Goal: Task Accomplishment & Management: Complete application form

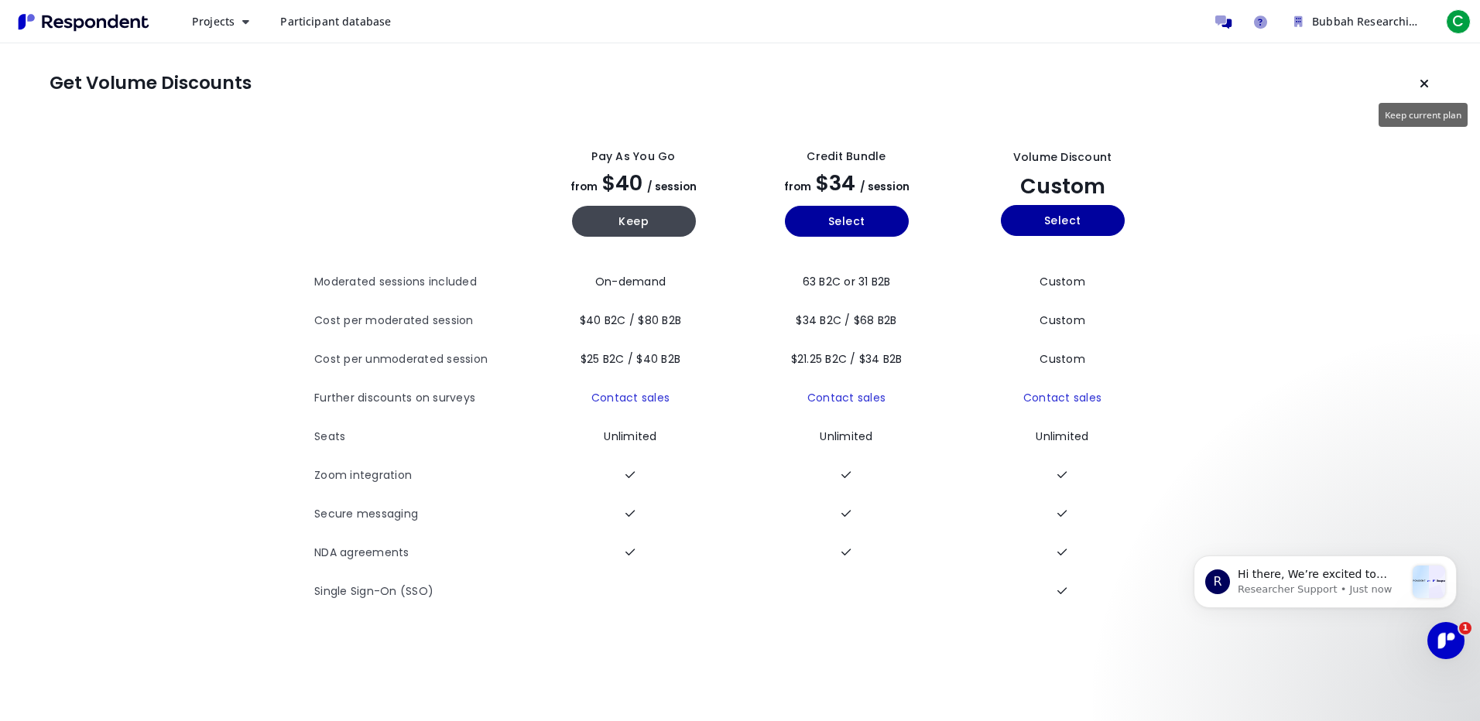
click at [1428, 83] on icon "Keep current plan" at bounding box center [1423, 83] width 9 height 12
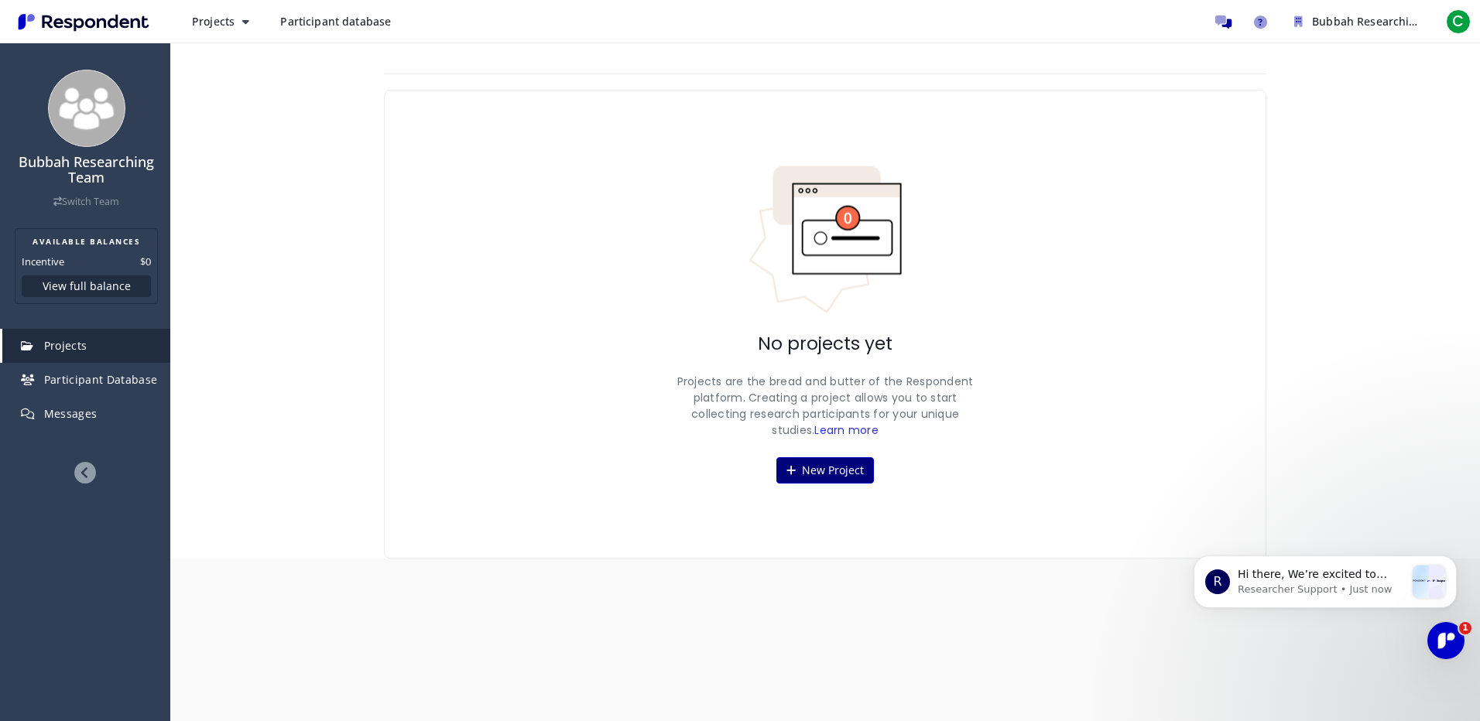
click at [827, 481] on button "New Project" at bounding box center [825, 470] width 98 height 26
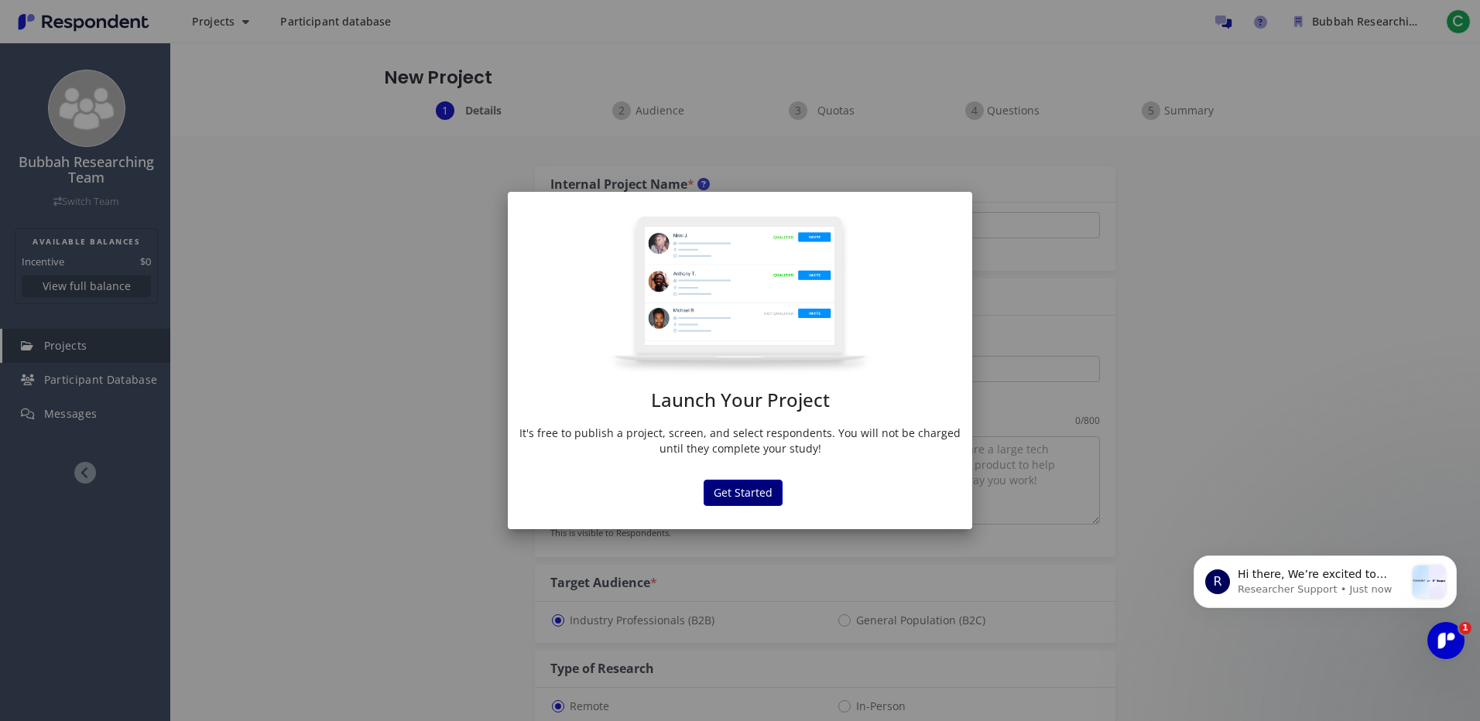
click at [741, 488] on button "Get Started" at bounding box center [743, 493] width 79 height 26
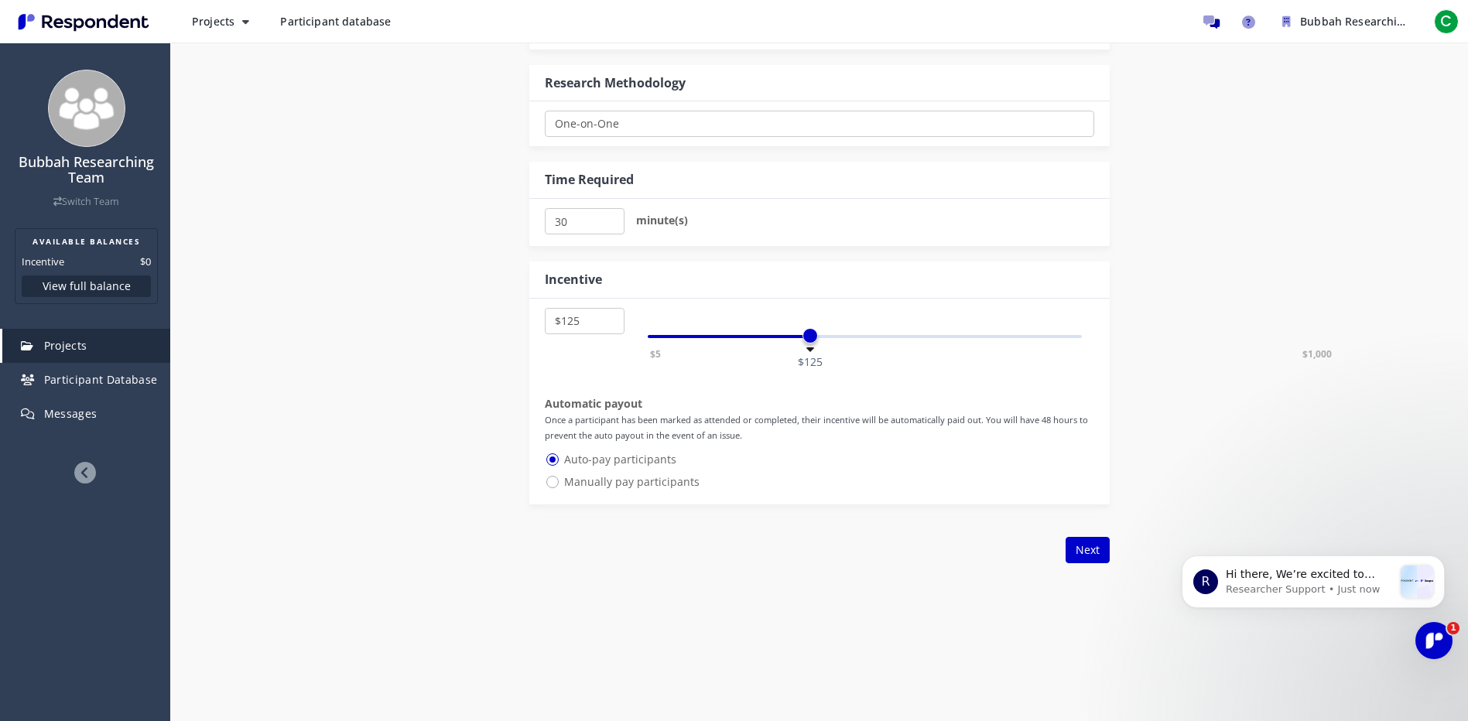
scroll to position [697, 0]
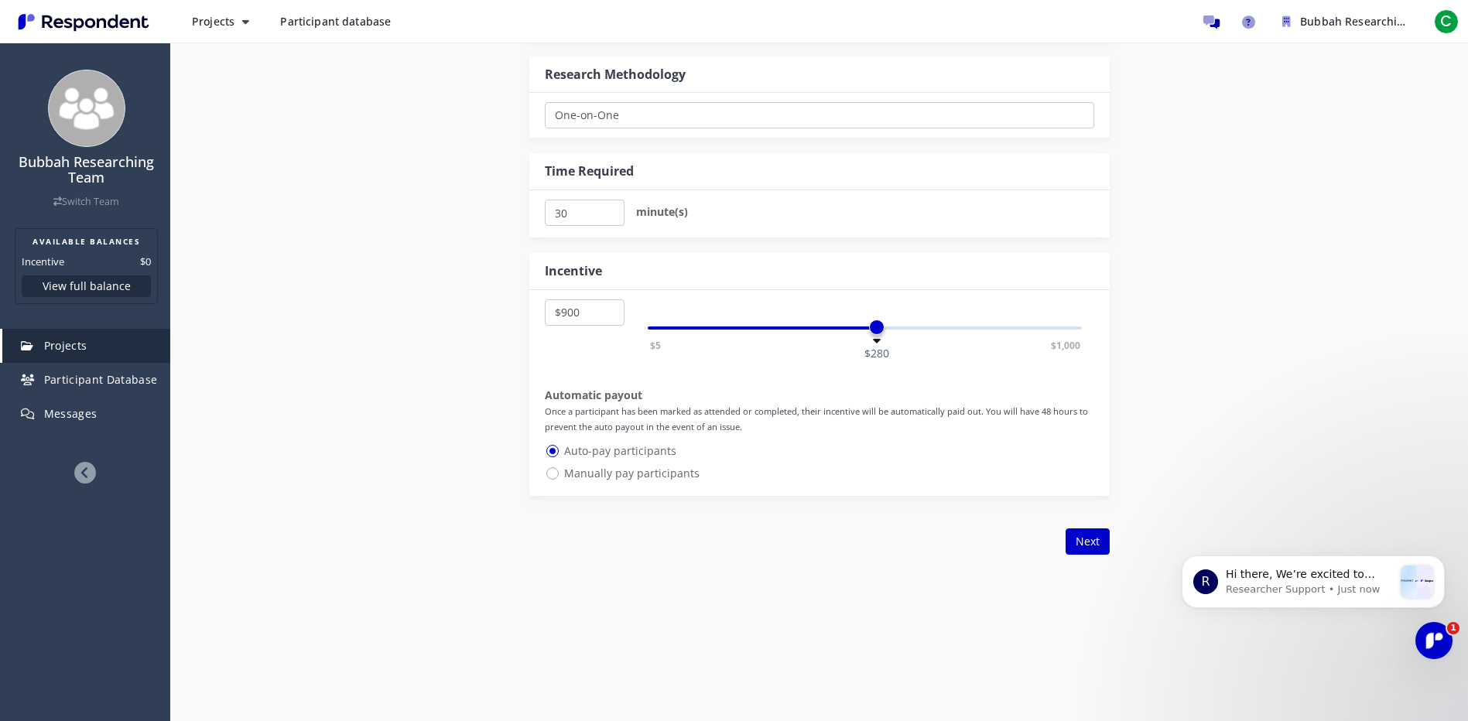
select select "number:1000"
drag, startPoint x: 811, startPoint y: 325, endPoint x: 1154, endPoint y: 346, distance: 343.5
click at [1154, 346] on div "Internal Project Name * This is visible only to your organization. Respondent P…" at bounding box center [820, 10] width 906 height 1142
click at [628, 482] on span "Manually pay participants" at bounding box center [622, 473] width 155 height 19
click at [555, 478] on input "Manually pay participants" at bounding box center [550, 472] width 10 height 10
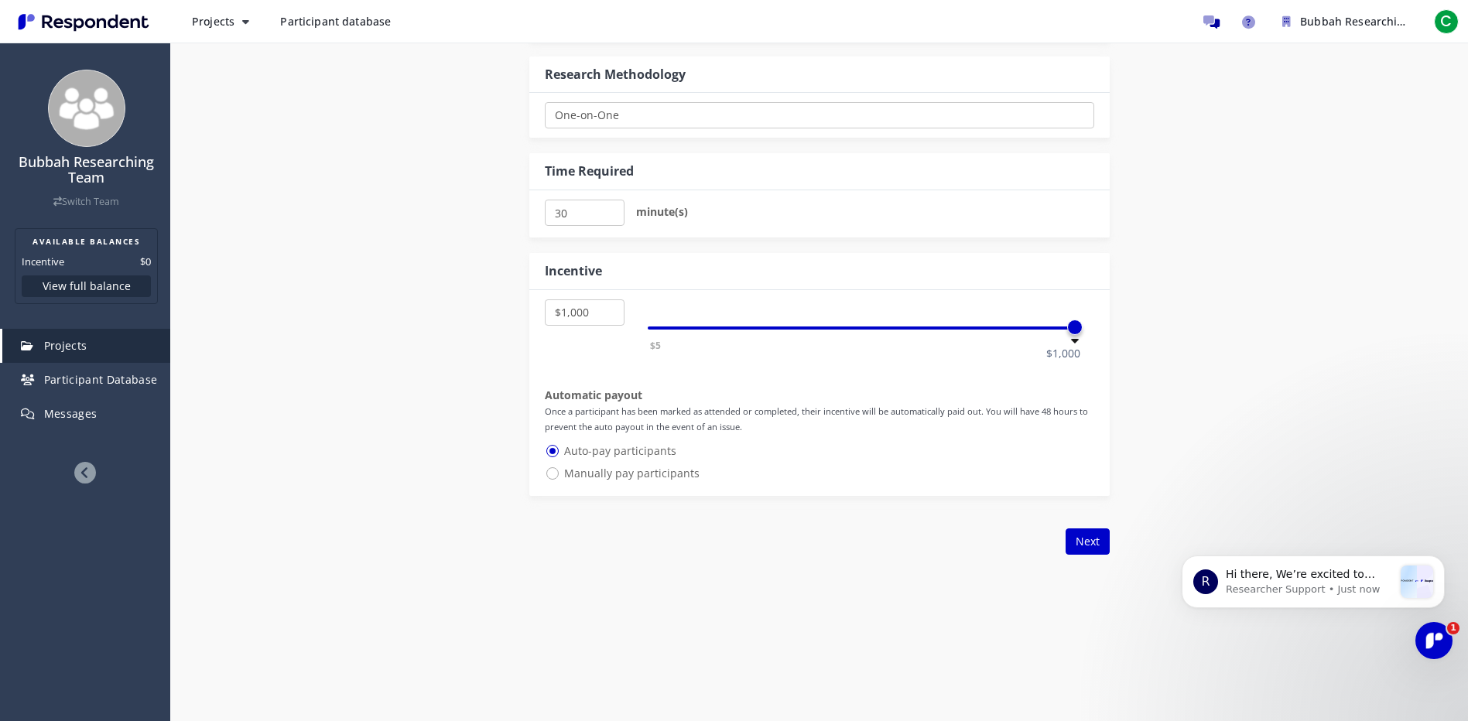
radio input "true"
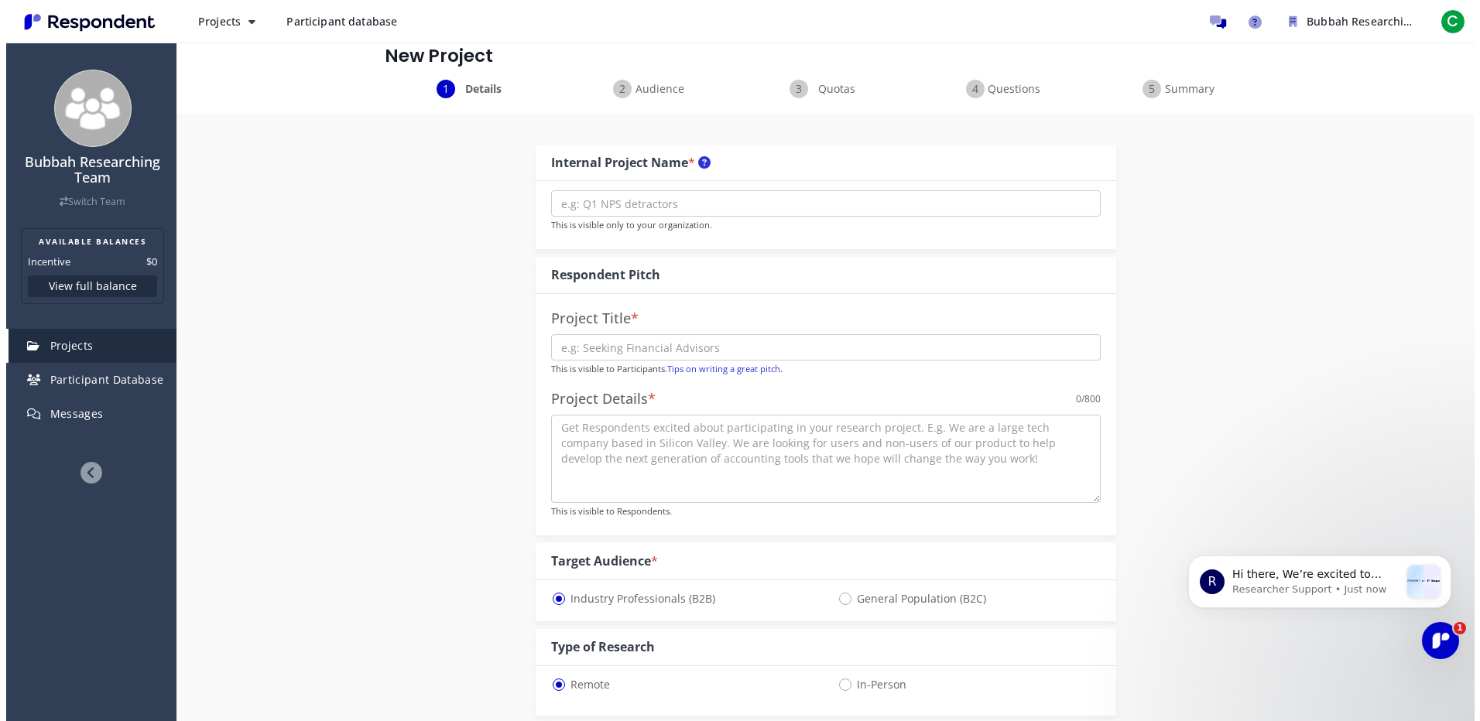
scroll to position [0, 0]
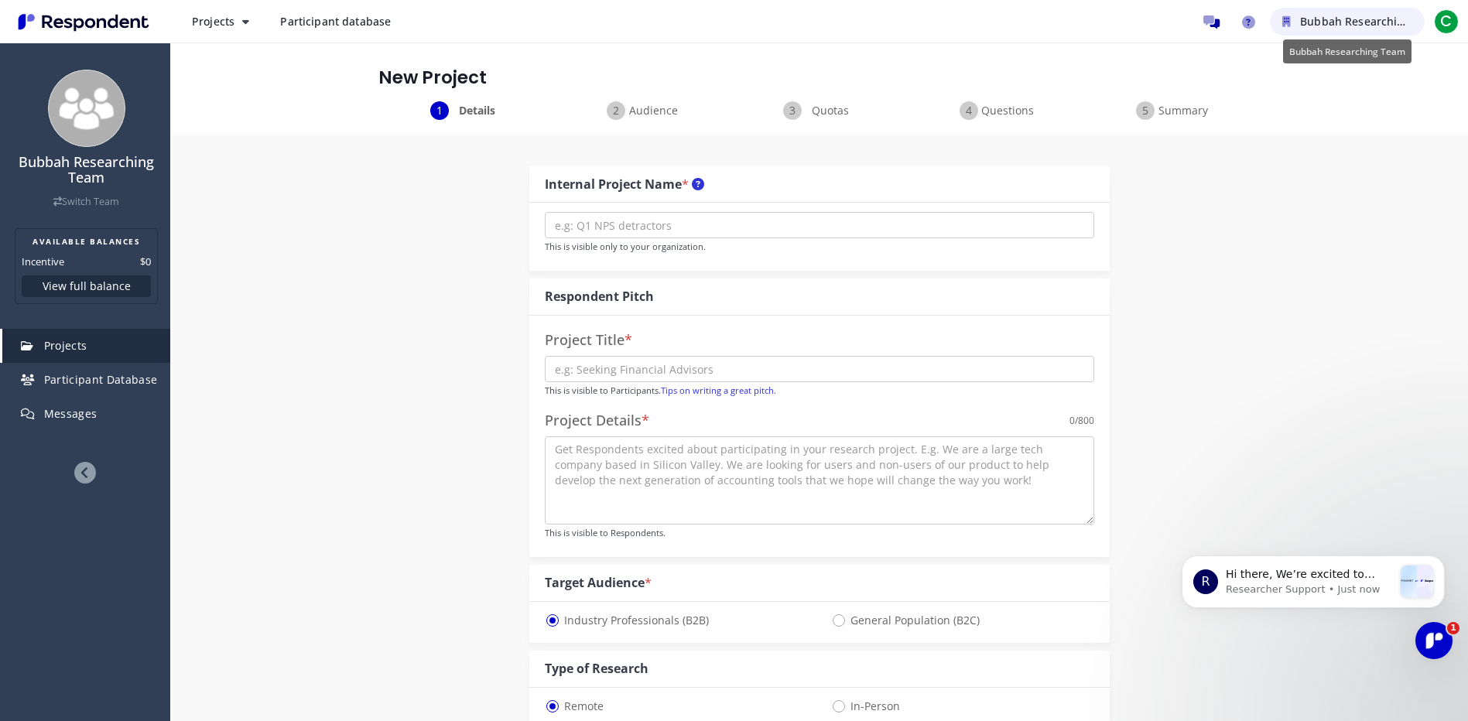
click at [1402, 19] on span "Bubbah Researching Team" at bounding box center [1371, 21] width 142 height 15
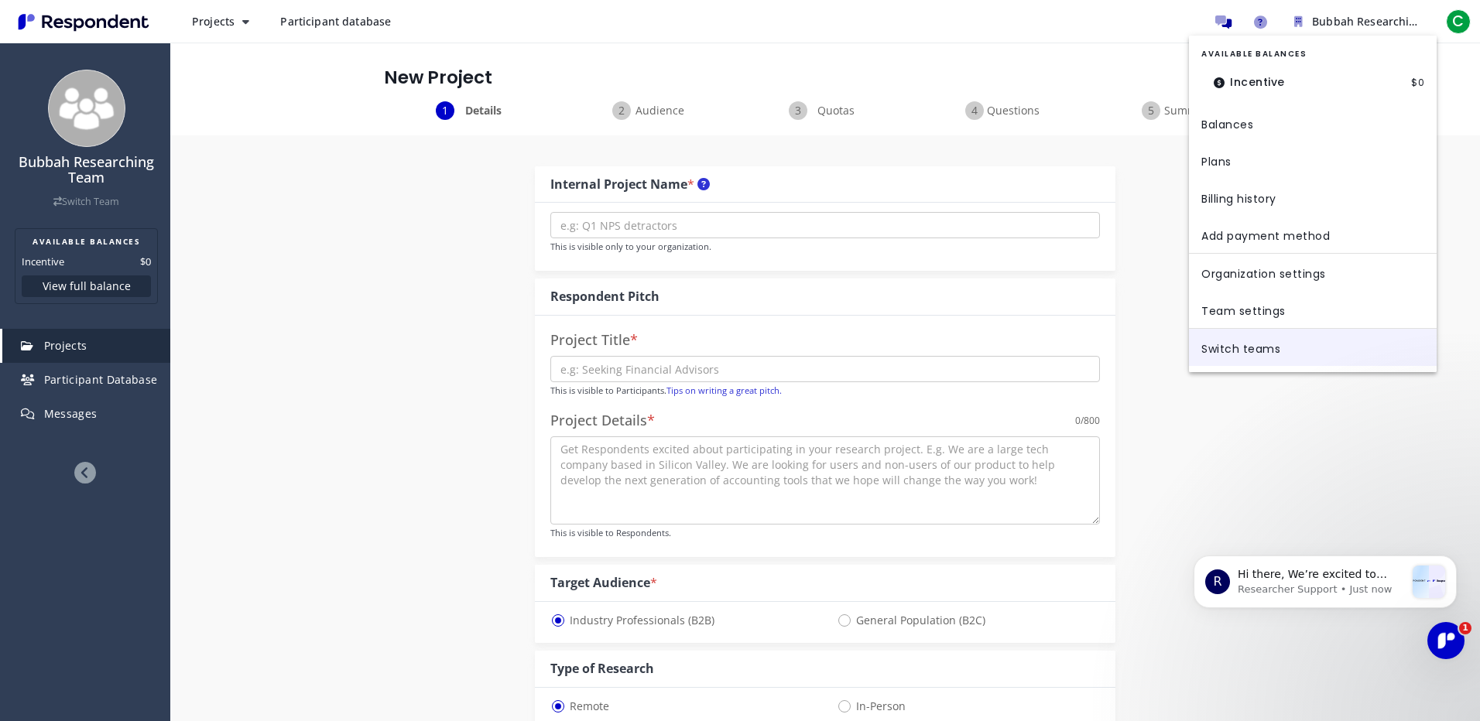
click at [1251, 348] on link "Switch teams" at bounding box center [1313, 347] width 248 height 37
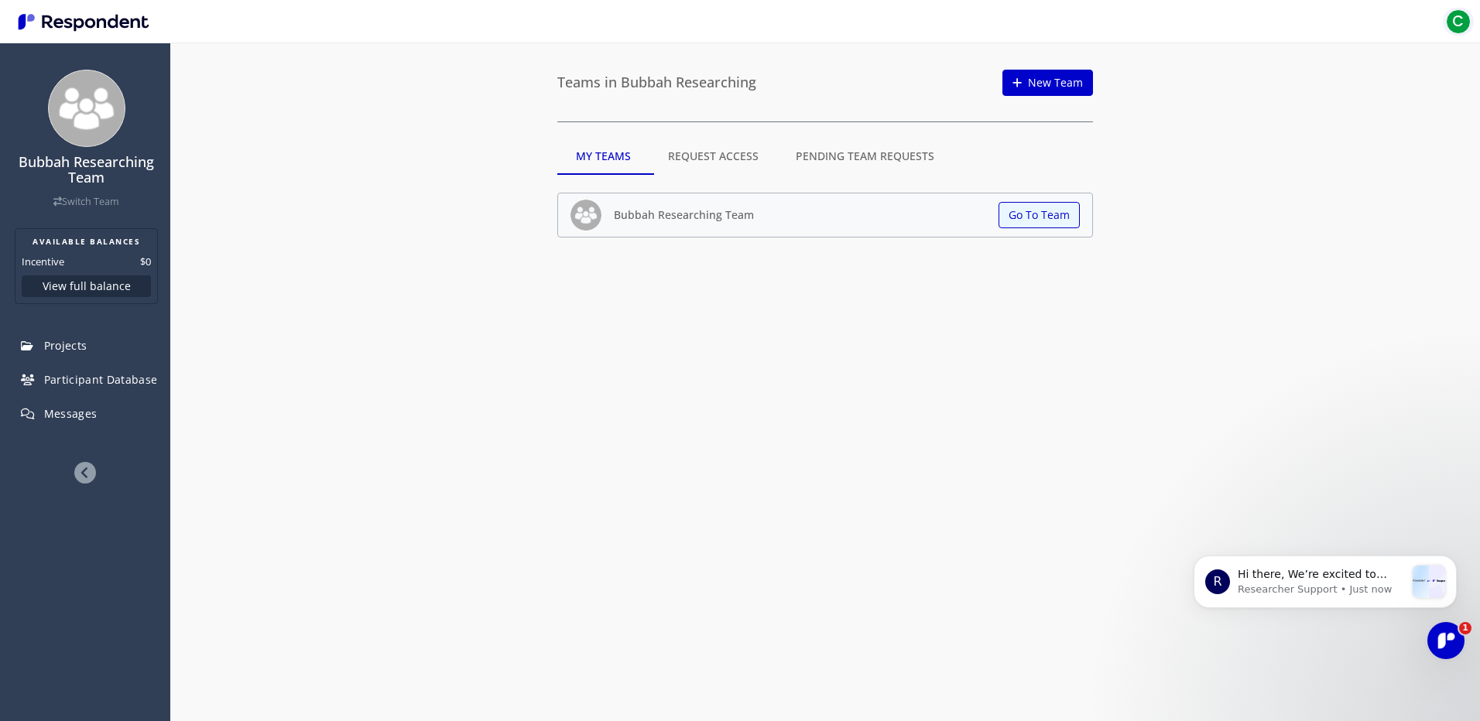
click at [1454, 19] on span "C" at bounding box center [1458, 21] width 25 height 25
click at [1311, 99] on link "Logout" at bounding box center [1374, 100] width 198 height 37
